Goal: Check status: Check status

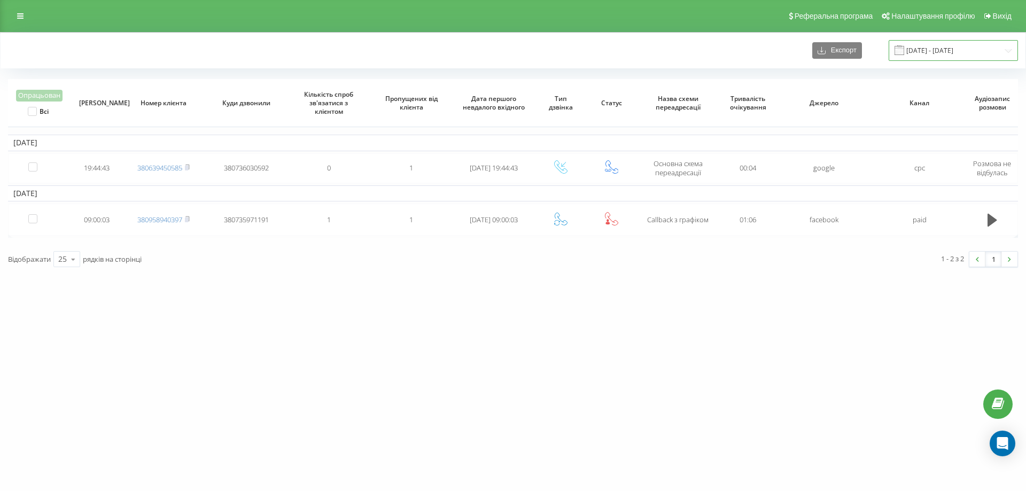
click at [968, 52] on input "[DATE] - [DATE]" at bounding box center [952, 50] width 129 height 21
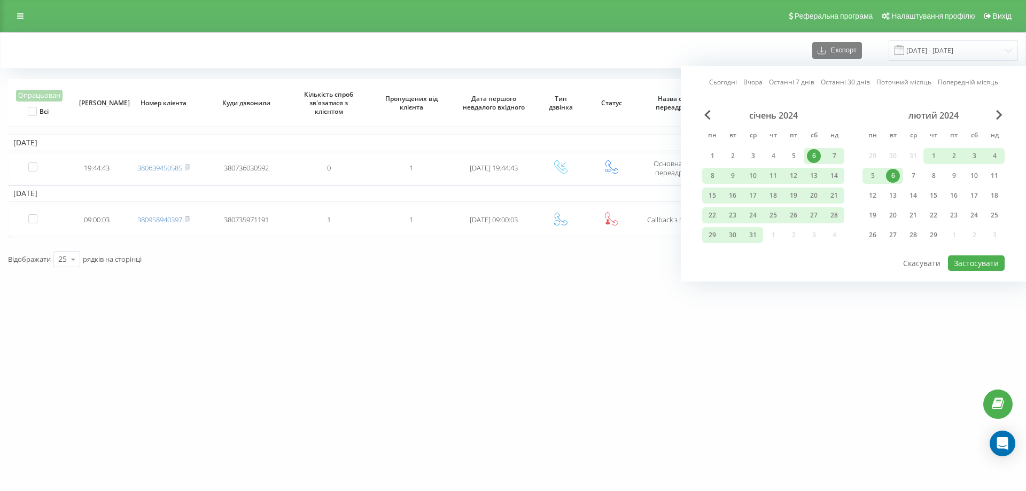
click at [759, 82] on link "Вчора" at bounding box center [752, 82] width 19 height 10
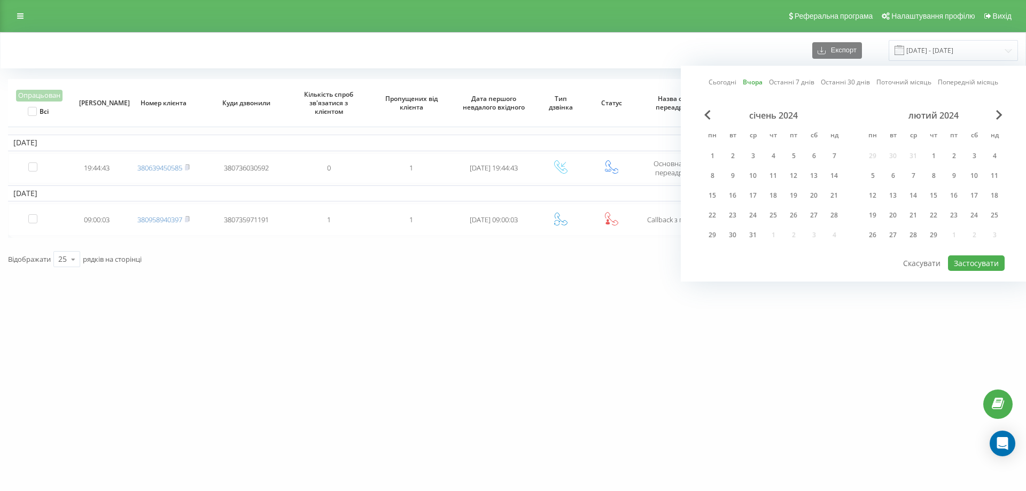
click at [795, 87] on link "Останні 7 днів" at bounding box center [791, 82] width 45 height 10
click at [982, 268] on button "Застосувати" at bounding box center [976, 262] width 57 height 15
type input "[DATE] - [DATE]"
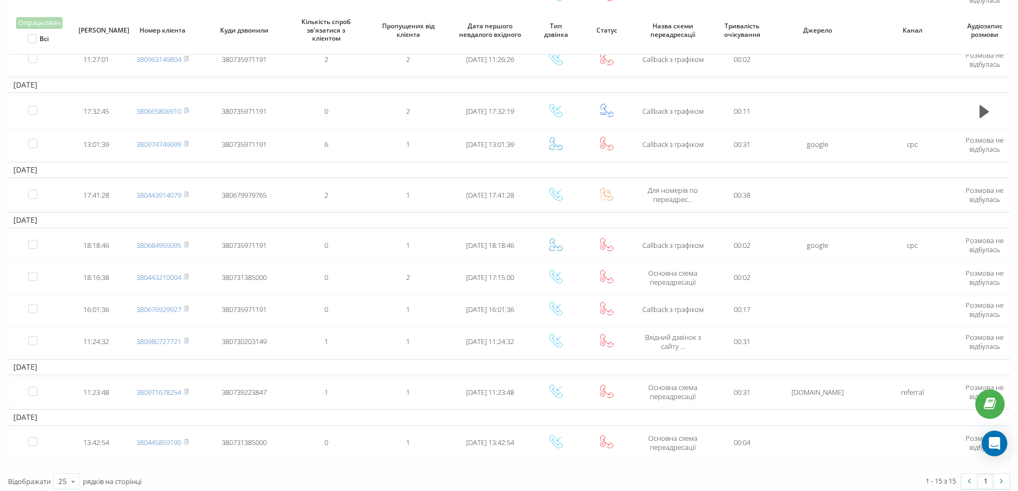
scroll to position [296, 0]
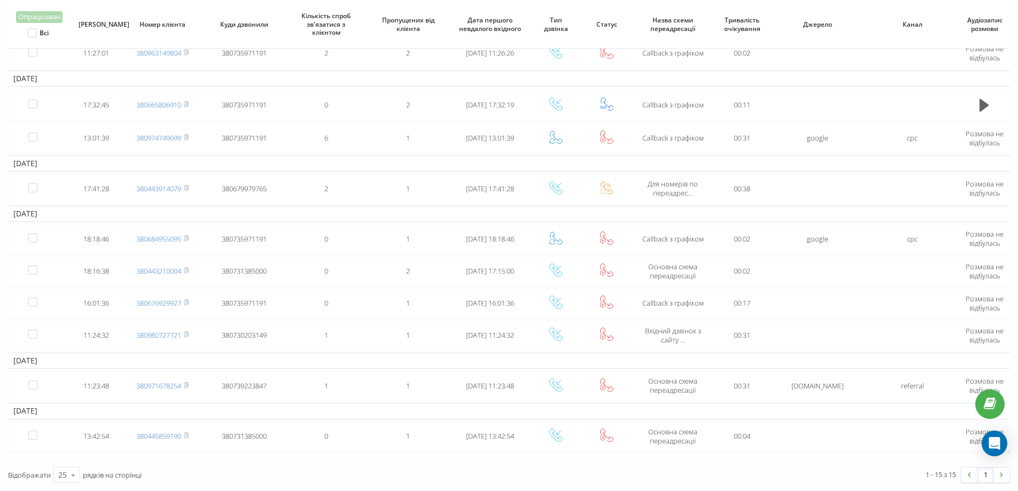
click at [328, 477] on div "Відображати 25 10 25 50 100 рядків на сторінці" at bounding box center [255, 474] width 509 height 31
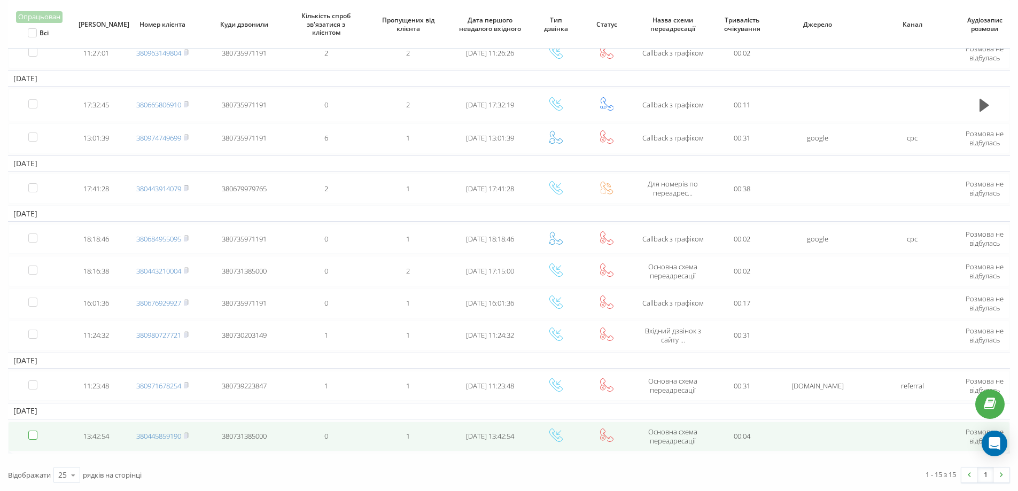
click at [30, 431] on label at bounding box center [32, 431] width 9 height 0
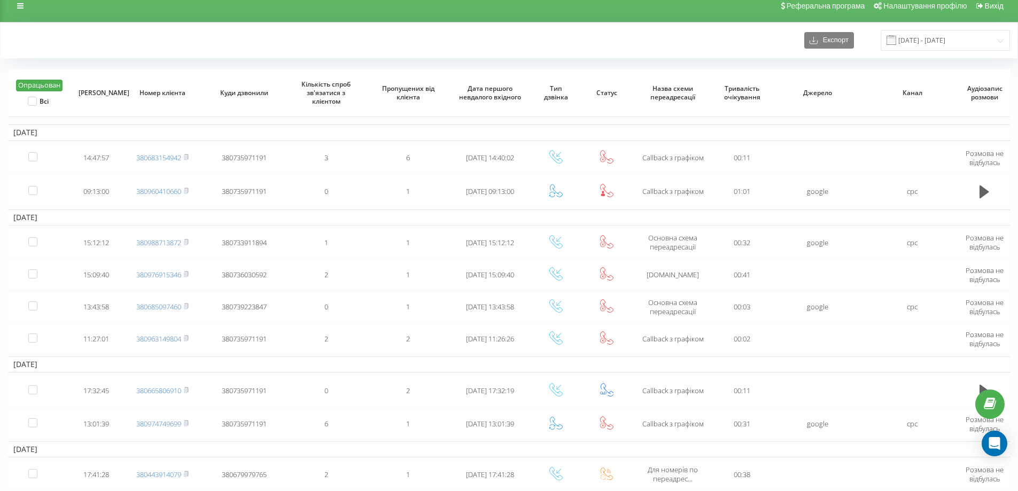
scroll to position [0, 0]
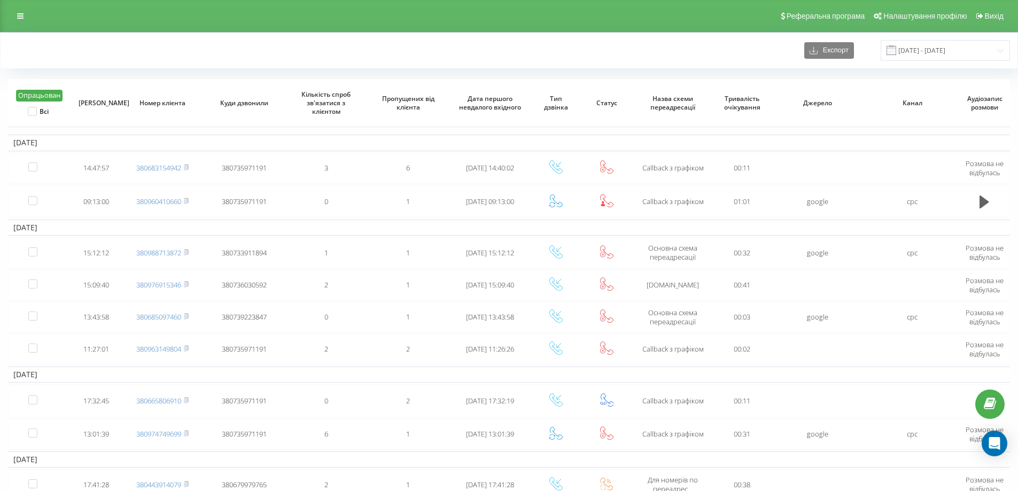
click at [47, 97] on button "Опрацьован" at bounding box center [39, 96] width 46 height 12
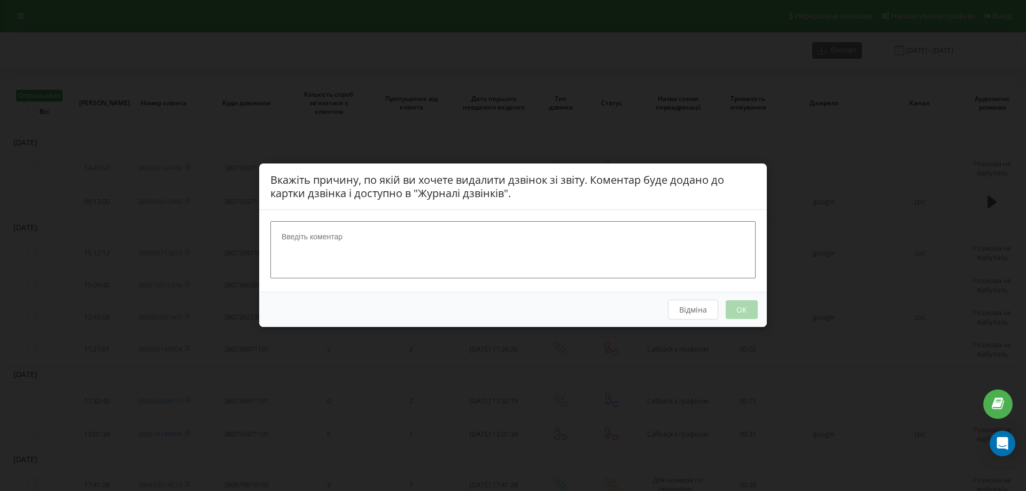
click at [359, 235] on textarea at bounding box center [512, 250] width 485 height 57
type textarea "нп"
click at [741, 310] on button "OK" at bounding box center [742, 310] width 32 height 19
click at [740, 310] on button "OK" at bounding box center [742, 310] width 32 height 19
click at [740, 311] on button "OK" at bounding box center [742, 310] width 32 height 19
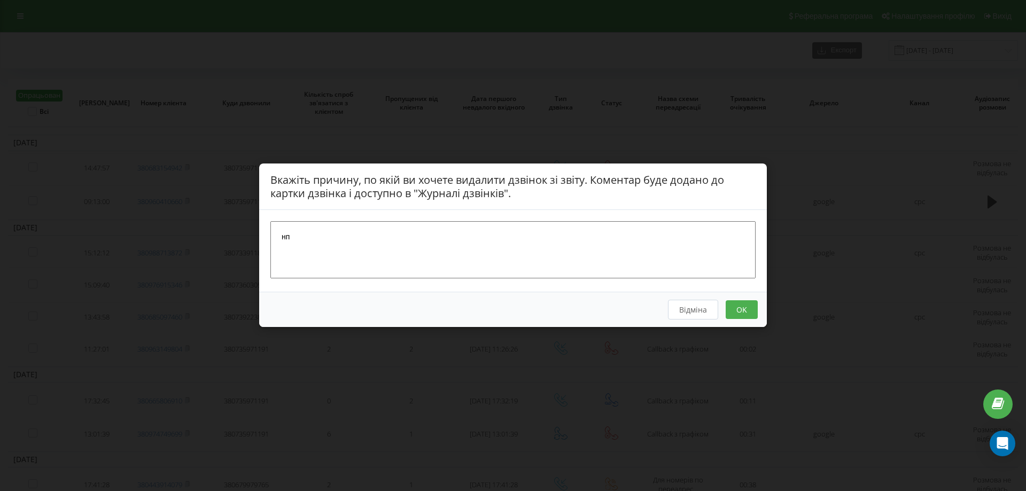
click at [740, 311] on button "OK" at bounding box center [742, 310] width 32 height 19
click at [701, 307] on button "Відміна" at bounding box center [693, 310] width 50 height 20
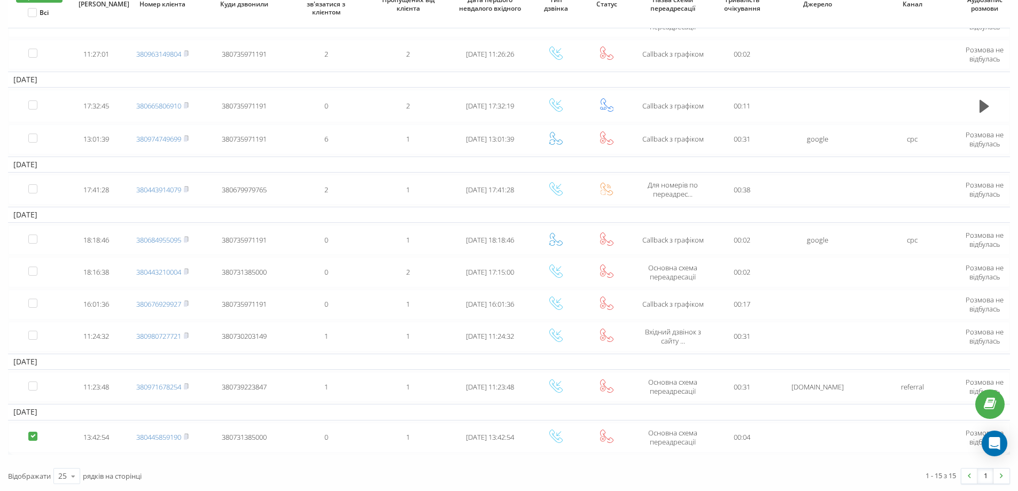
scroll to position [296, 0]
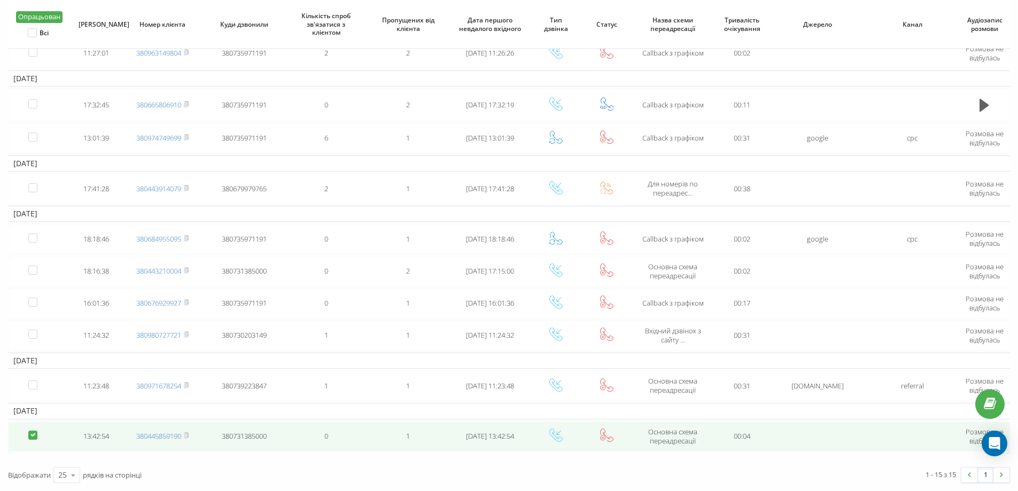
click at [36, 431] on label at bounding box center [32, 431] width 9 height 0
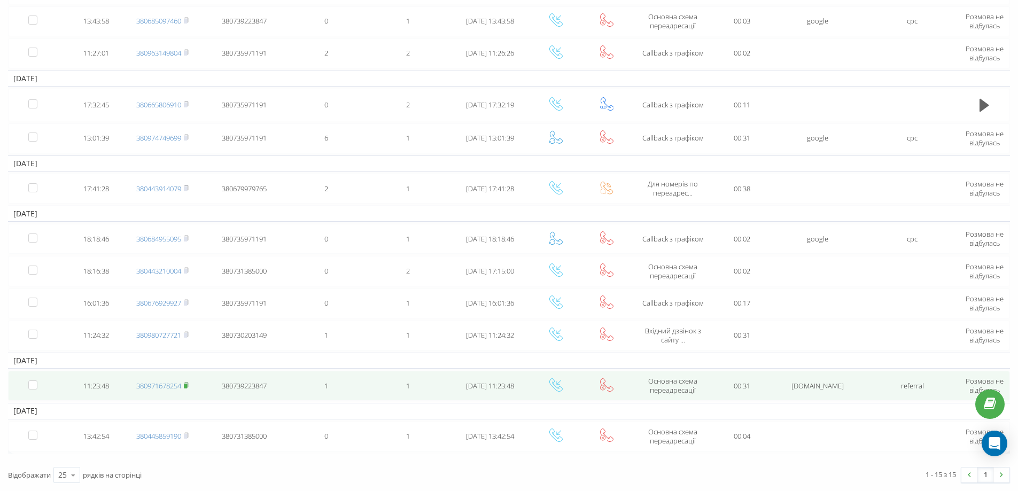
click at [187, 387] on rect at bounding box center [185, 386] width 3 height 5
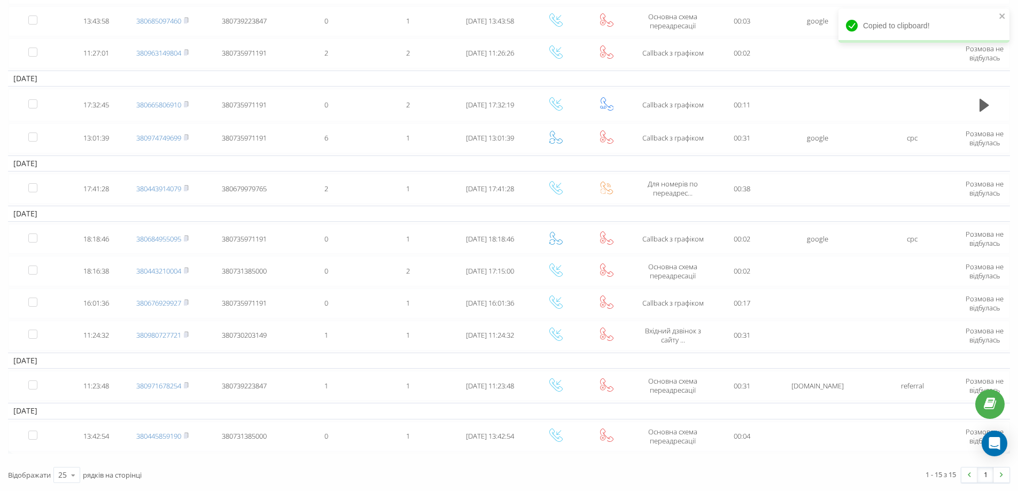
click at [189, 216] on td "[DATE]" at bounding box center [509, 214] width 1002 height 16
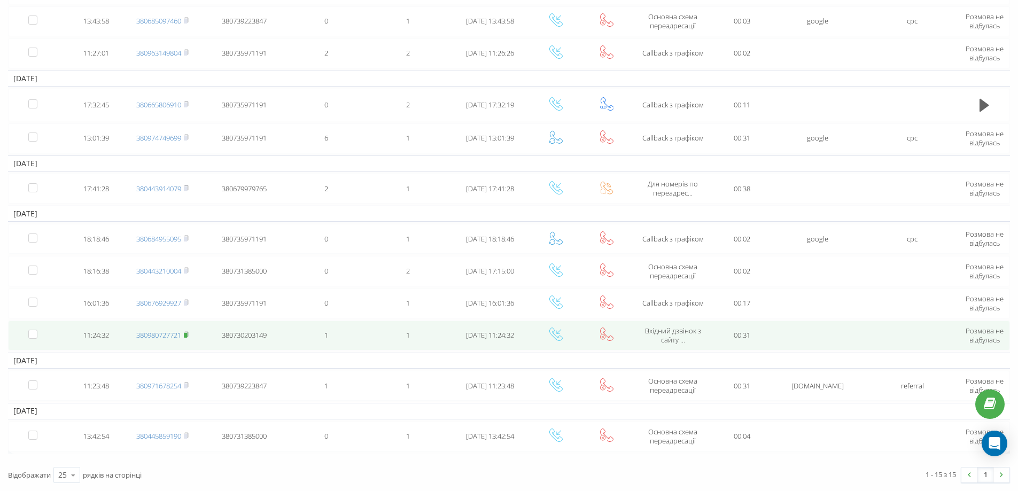
click at [187, 335] on rect at bounding box center [185, 335] width 3 height 5
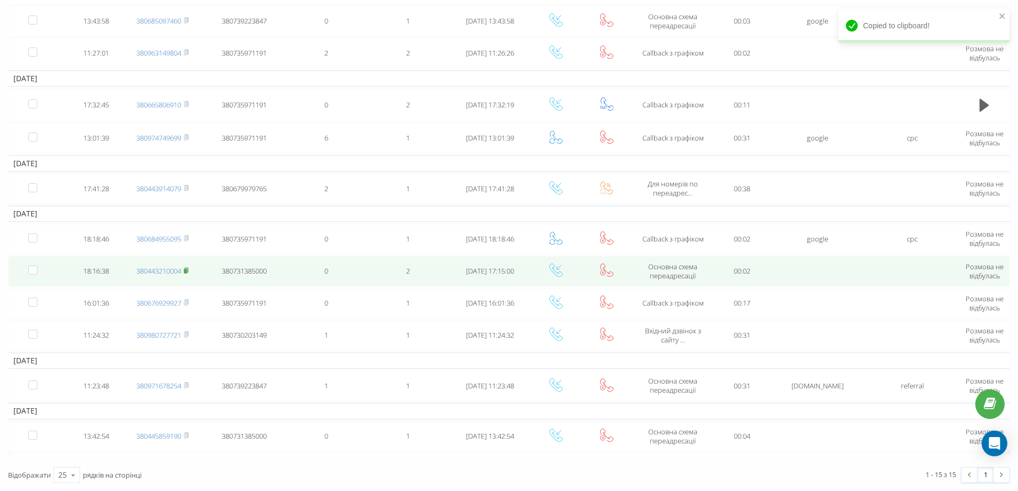
click at [189, 268] on icon at bounding box center [186, 270] width 5 height 6
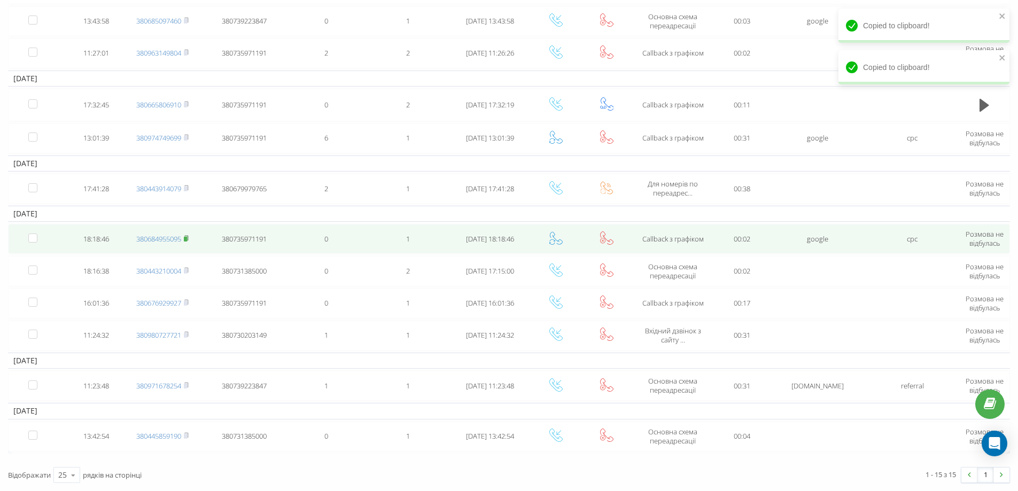
click at [187, 238] on rect at bounding box center [185, 239] width 3 height 5
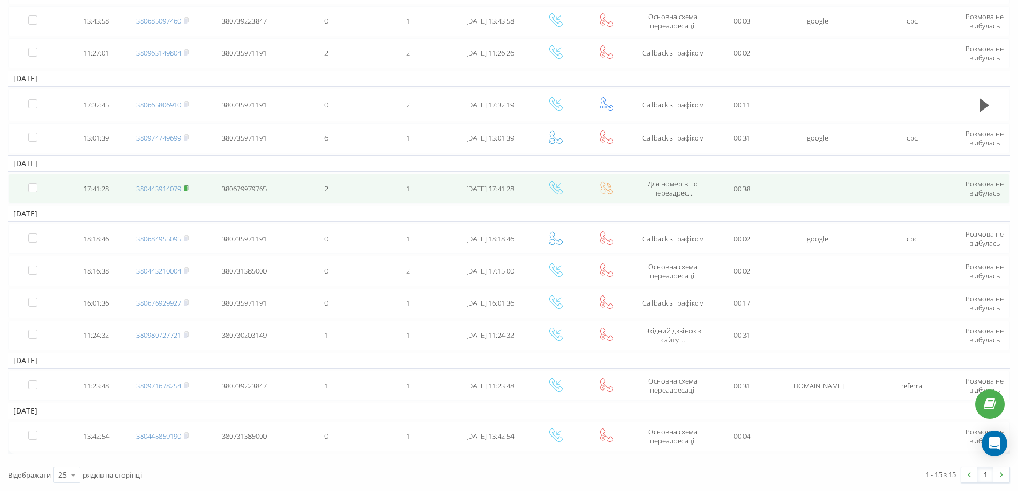
click at [186, 188] on rect at bounding box center [185, 188] width 3 height 5
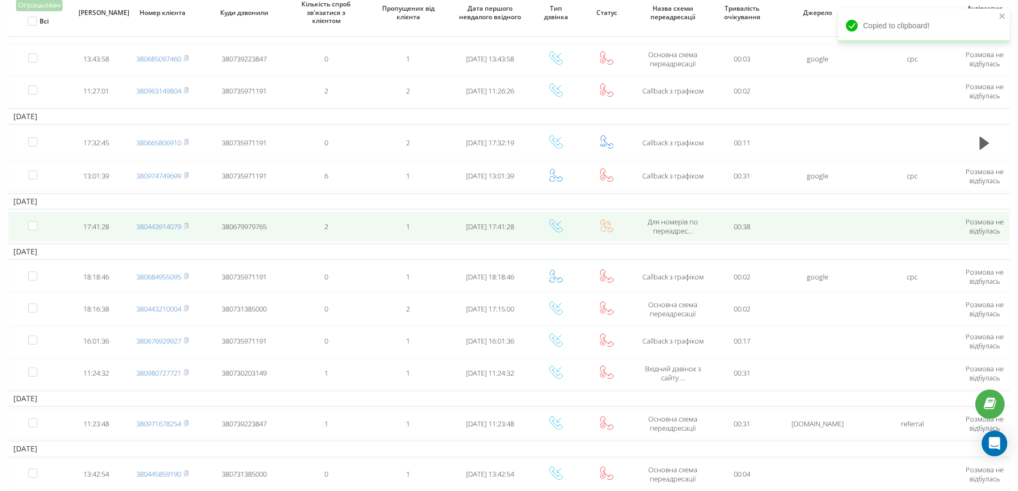
scroll to position [243, 0]
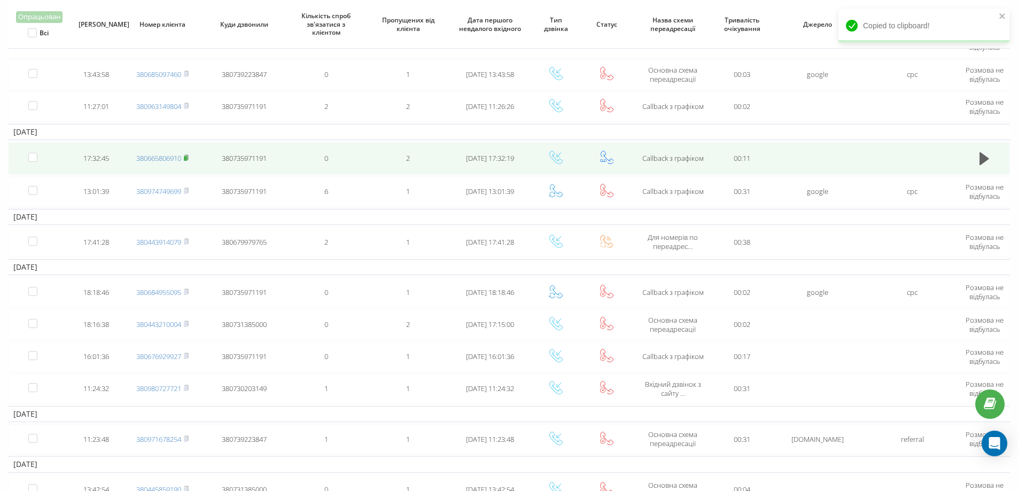
click at [186, 158] on rect at bounding box center [185, 158] width 3 height 5
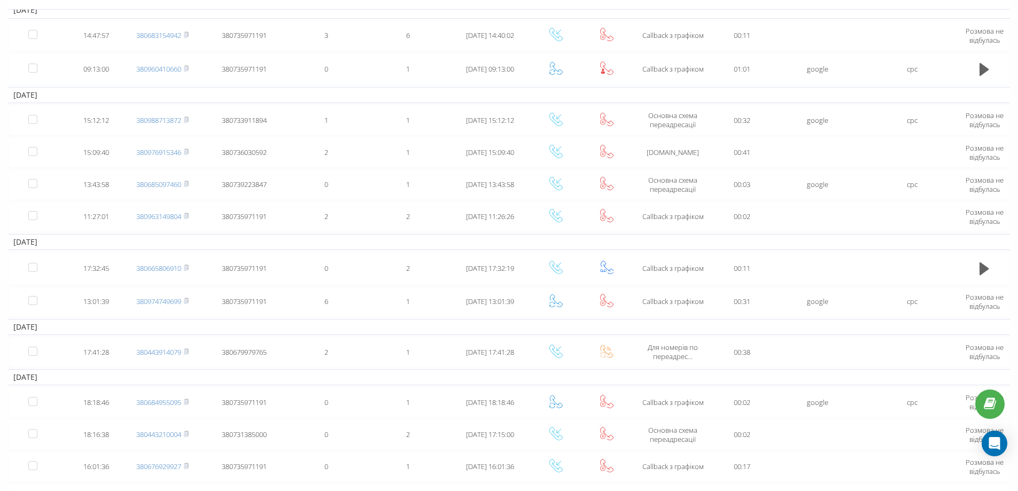
scroll to position [82, 0]
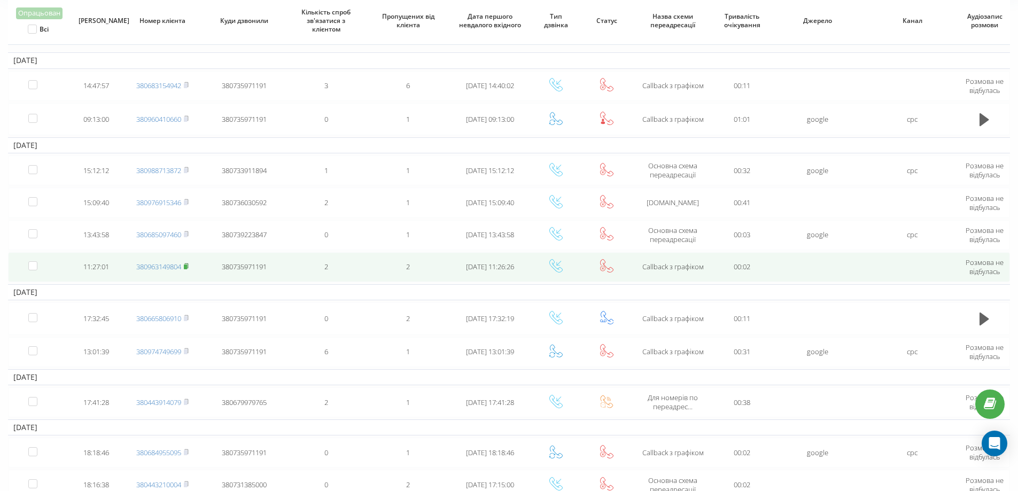
click at [185, 268] on icon at bounding box center [186, 266] width 5 height 6
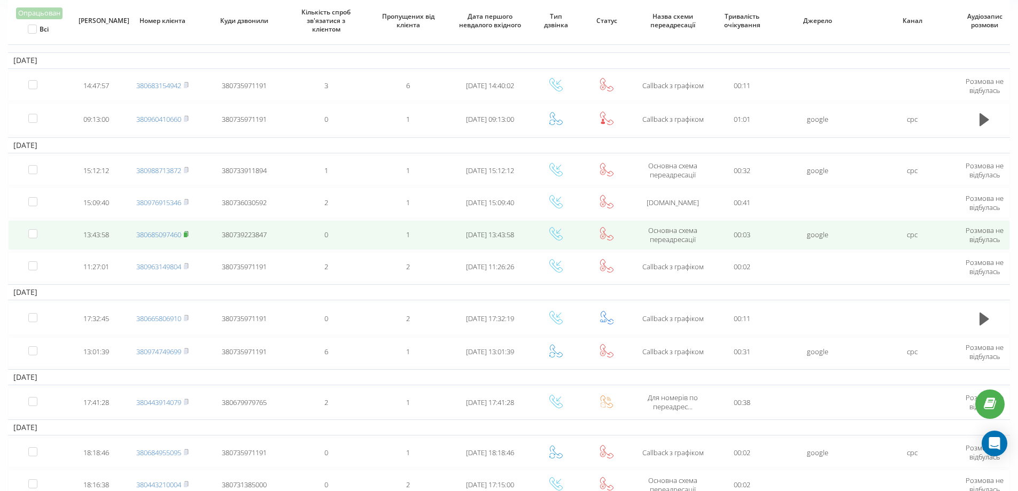
click at [187, 233] on rect at bounding box center [185, 234] width 3 height 5
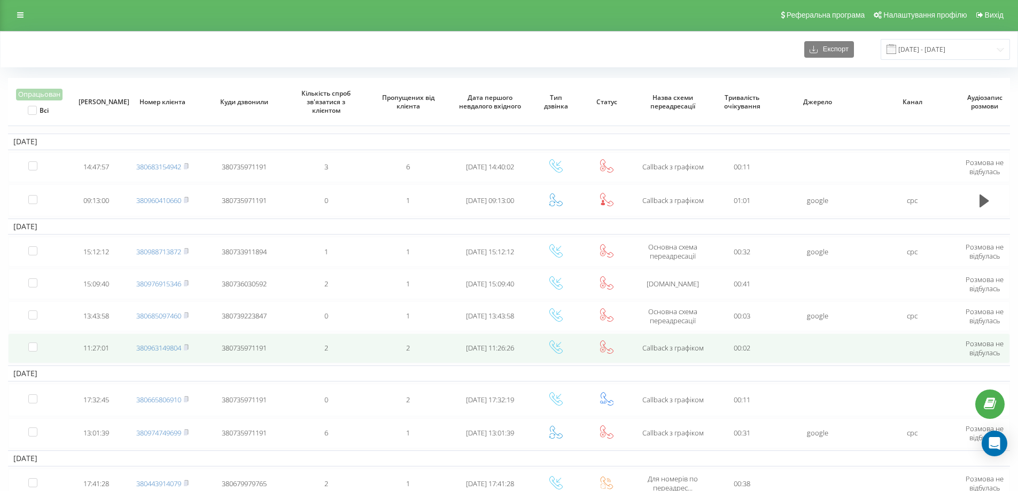
scroll to position [0, 0]
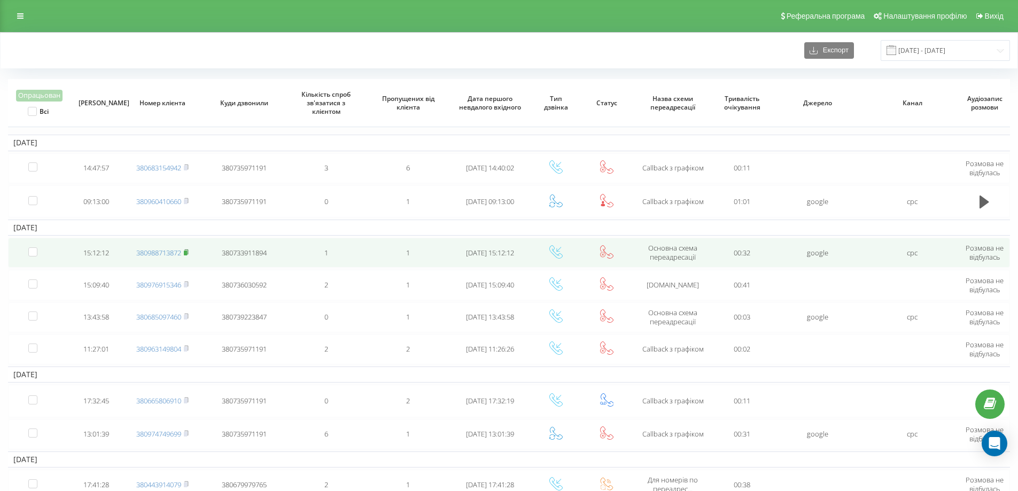
click at [185, 251] on rect at bounding box center [185, 253] width 3 height 5
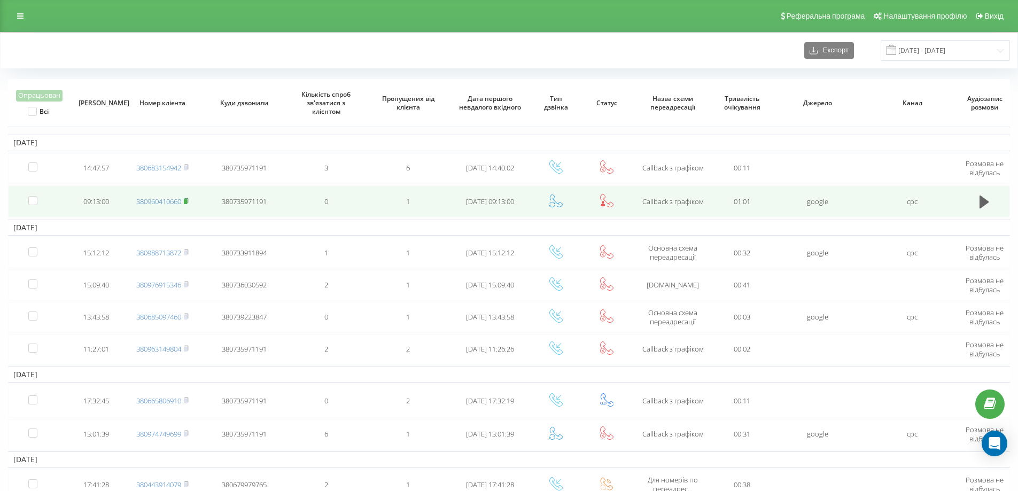
click at [189, 200] on td "380960410660" at bounding box center [162, 201] width 82 height 32
click at [189, 200] on icon at bounding box center [186, 201] width 5 height 6
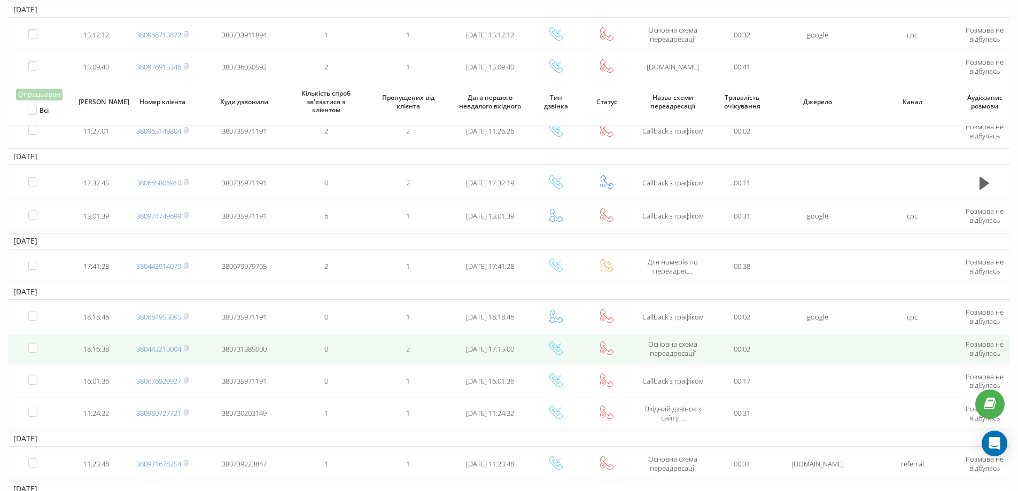
scroll to position [261, 0]
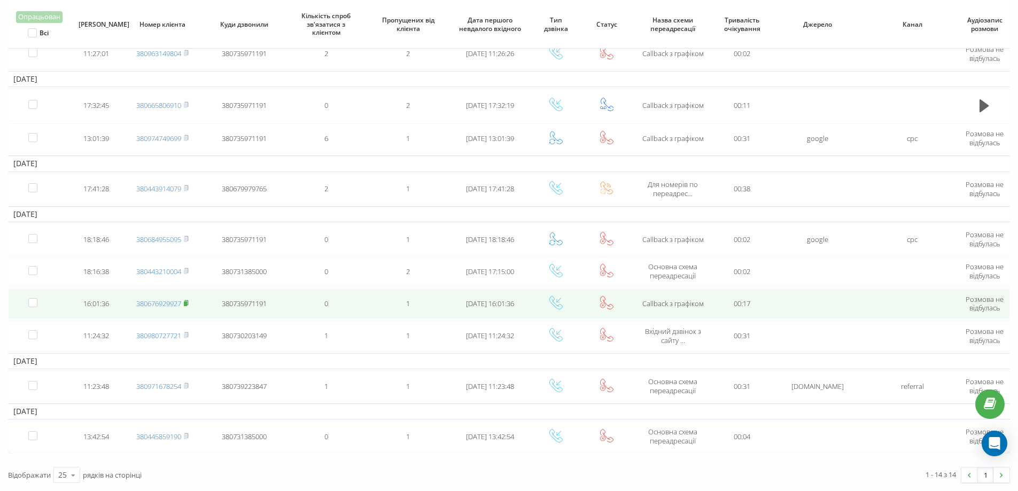
click at [185, 303] on icon at bounding box center [186, 303] width 5 height 6
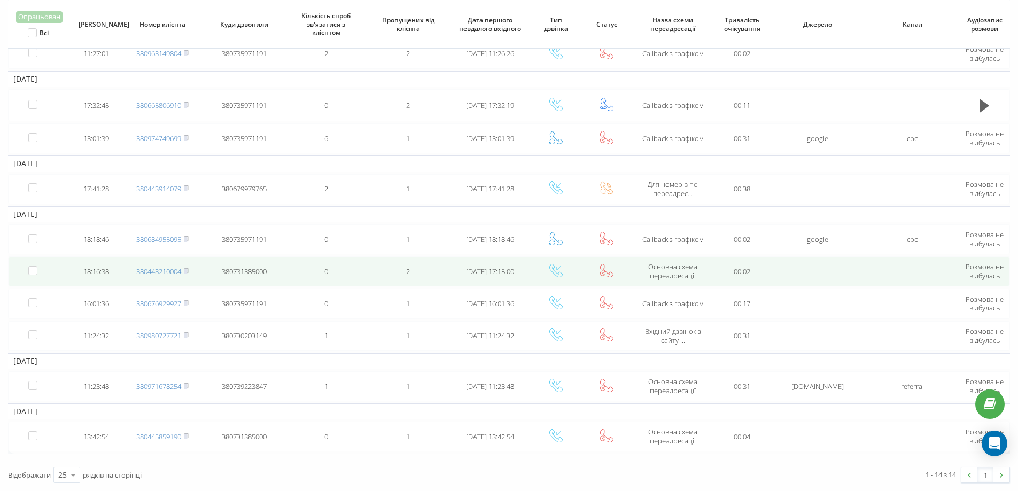
click at [184, 271] on span "380443210004" at bounding box center [162, 272] width 52 height 10
click at [187, 271] on rect at bounding box center [185, 271] width 3 height 5
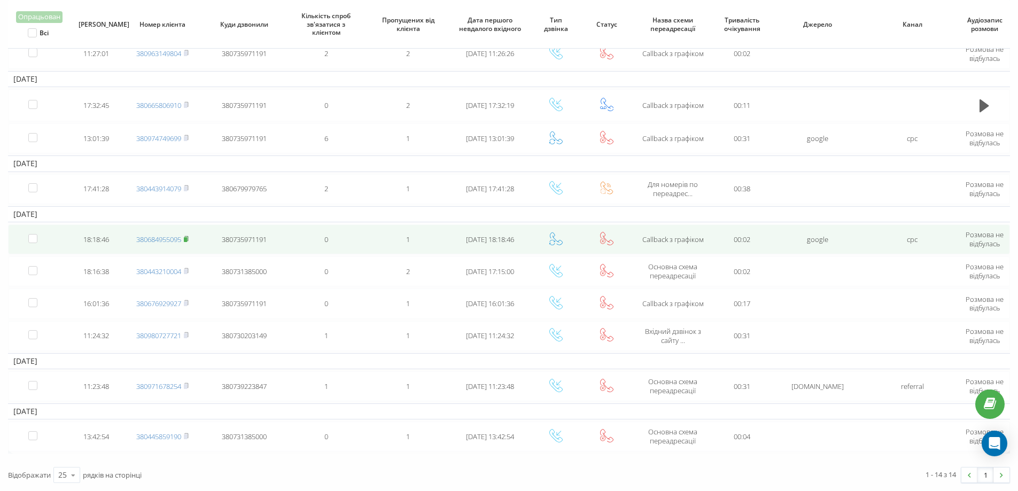
click at [187, 238] on rect at bounding box center [185, 239] width 3 height 5
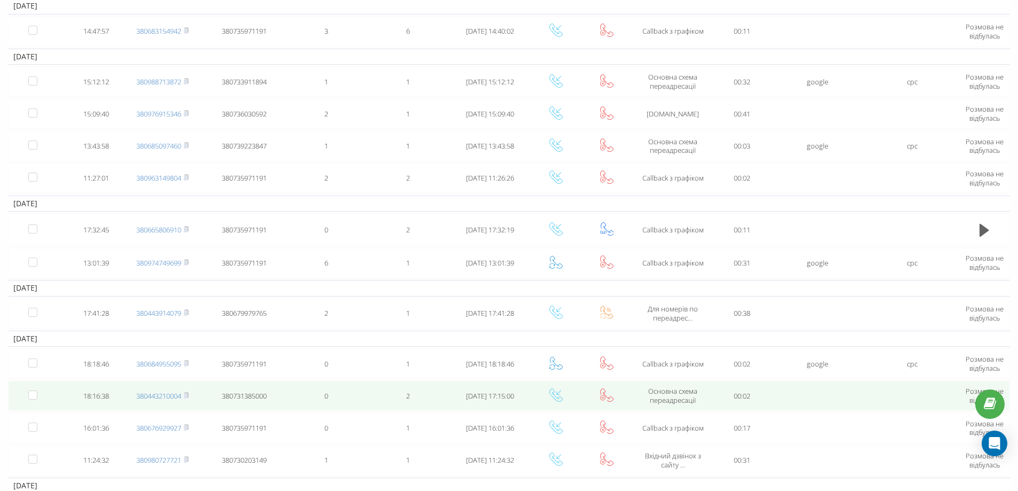
scroll to position [48, 0]
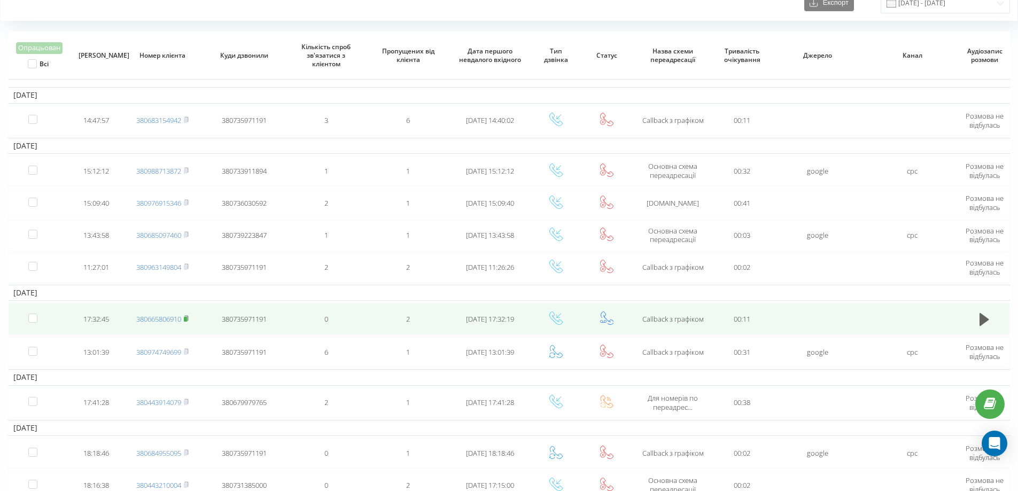
click at [187, 317] on rect at bounding box center [185, 319] width 3 height 5
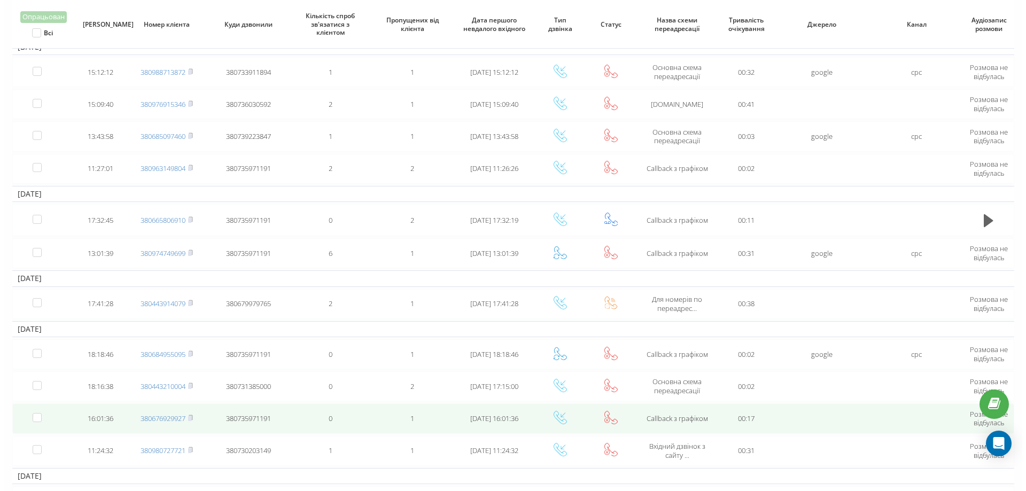
scroll to position [0, 0]
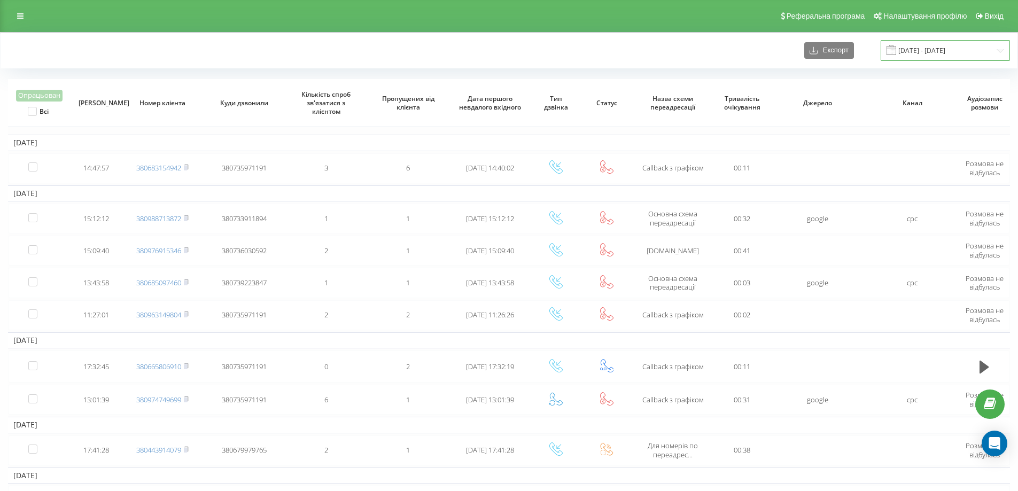
click at [925, 49] on input "[DATE] - [DATE]" at bounding box center [944, 50] width 129 height 21
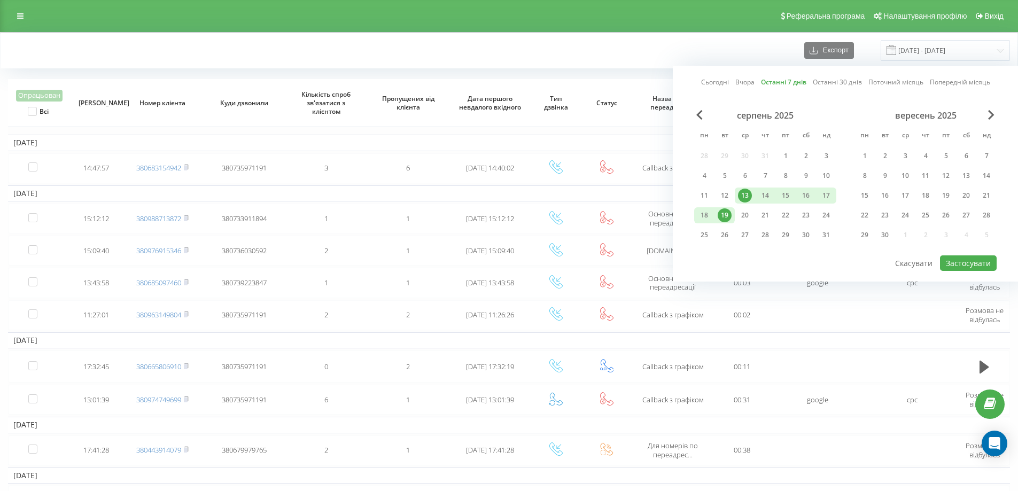
click at [711, 80] on link "Сьогодні" at bounding box center [715, 82] width 28 height 10
drag, startPoint x: 966, startPoint y: 269, endPoint x: 961, endPoint y: 263, distance: 7.9
click at [966, 268] on button "Застосувати" at bounding box center [968, 262] width 57 height 15
type input "[DATE] - [DATE]"
